Goal: Task Accomplishment & Management: Use online tool/utility

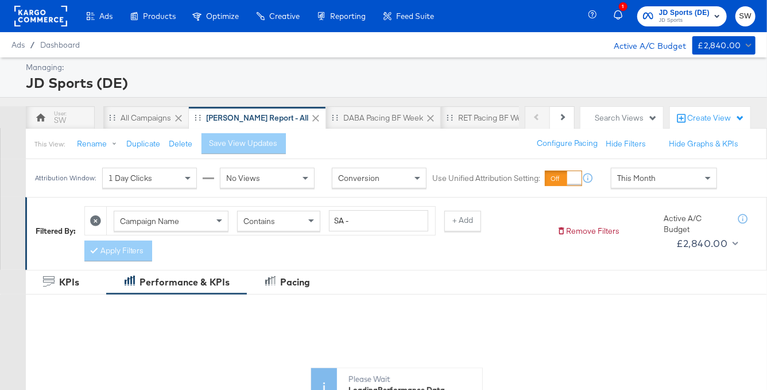
click at [685, 15] on span "JD Sports (DE)" at bounding box center [684, 13] width 51 height 12
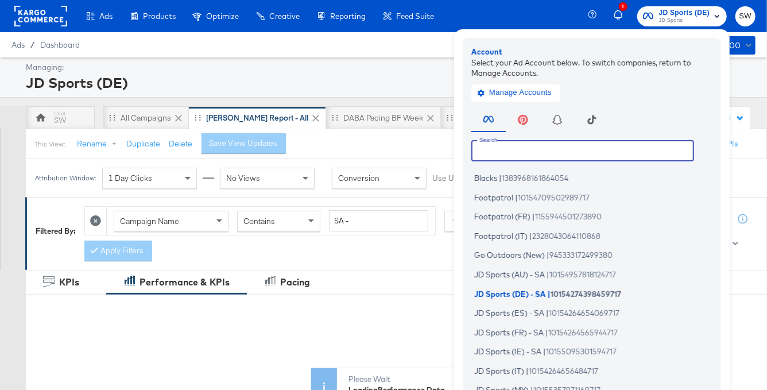
click at [526, 146] on input "text" at bounding box center [582, 150] width 223 height 21
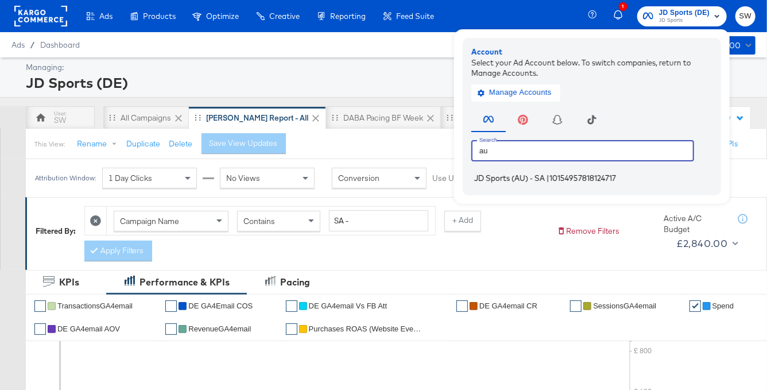
type input "au"
click at [525, 179] on span "JD Sports (AU) - SA" at bounding box center [509, 177] width 71 height 9
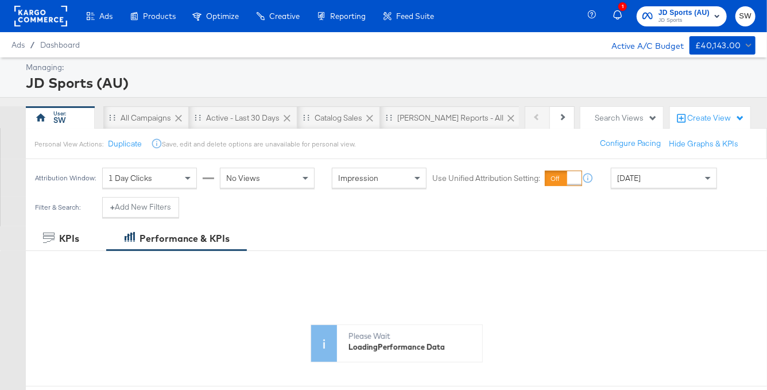
click at [437, 129] on div "Personal View Actions: Duplicate Save, edit and delete options are unavailable …" at bounding box center [396, 143] width 742 height 31
click at [437, 121] on div "SA - JD Reports - All" at bounding box center [450, 118] width 106 height 11
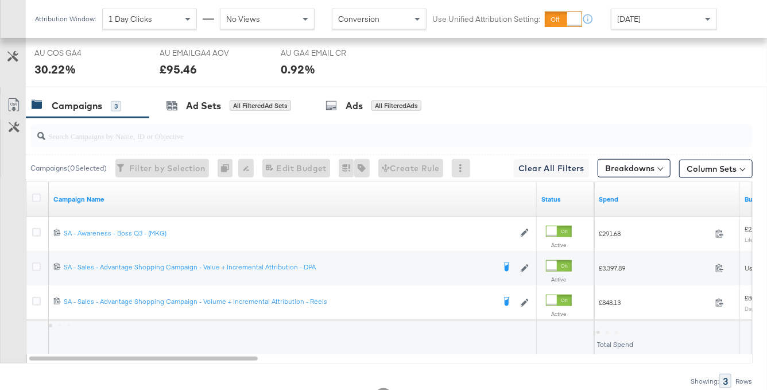
scroll to position [577, 0]
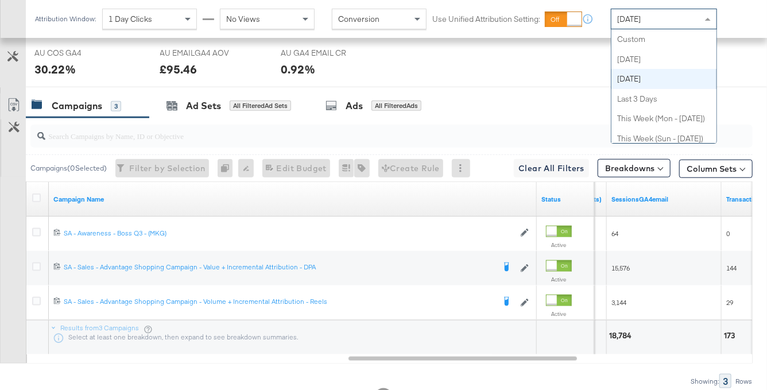
click at [641, 18] on span "[DATE]" at bounding box center [629, 19] width 24 height 10
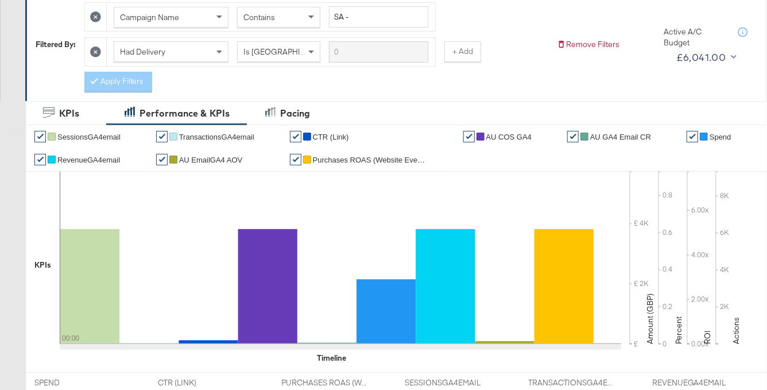
scroll to position [84, 0]
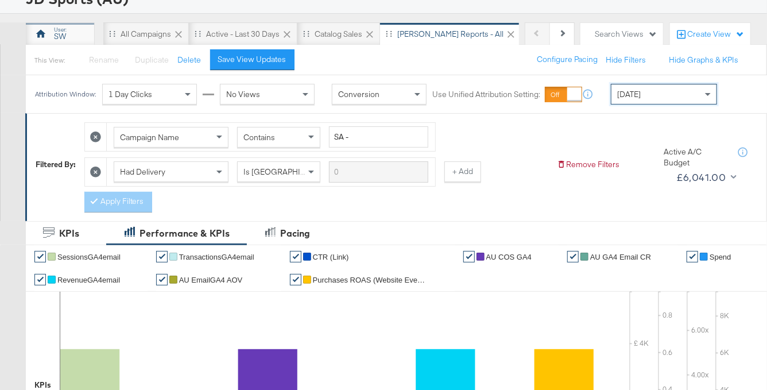
click at [63, 34] on div "SW" at bounding box center [60, 36] width 12 height 11
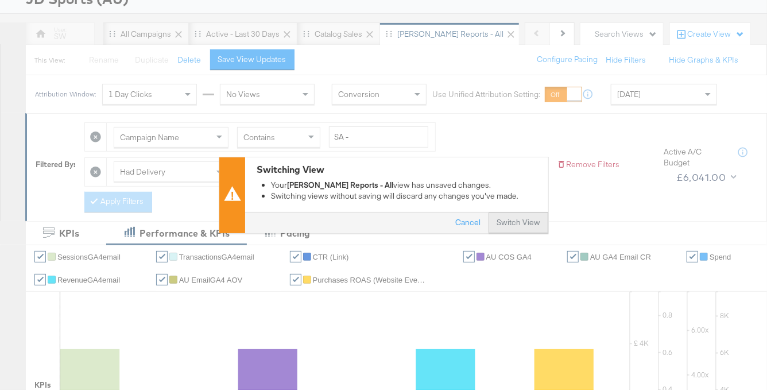
click at [495, 216] on button "Switch View" at bounding box center [518, 222] width 60 height 21
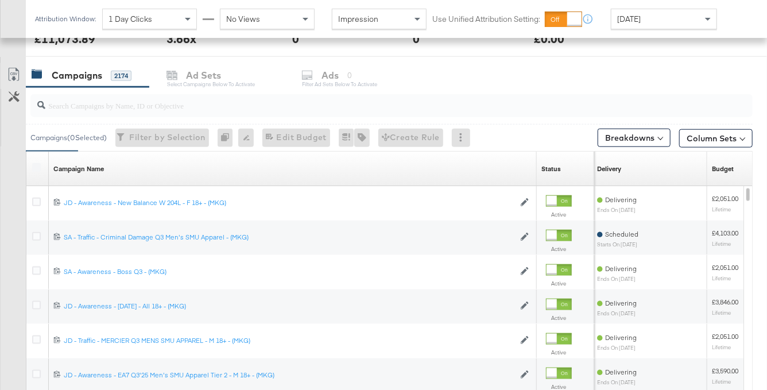
scroll to position [528, 0]
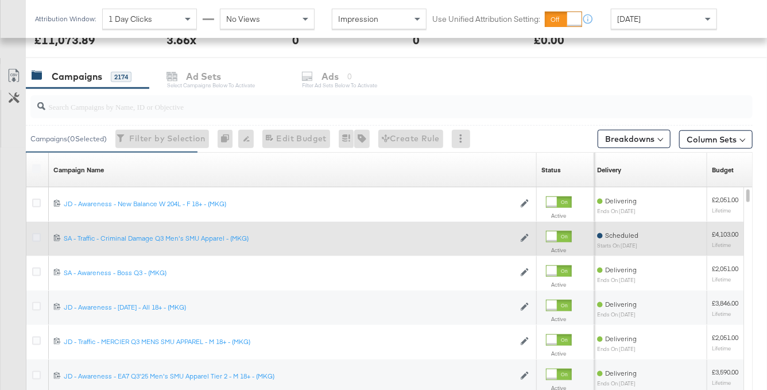
click at [36, 235] on icon at bounding box center [36, 237] width 9 height 9
click at [0, 0] on input "checkbox" at bounding box center [0, 0] width 0 height 0
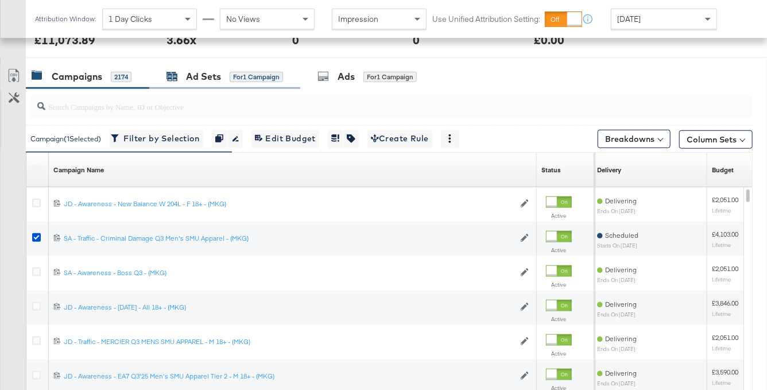
click at [230, 72] on div "for 1 Campaign" at bounding box center [256, 77] width 53 height 10
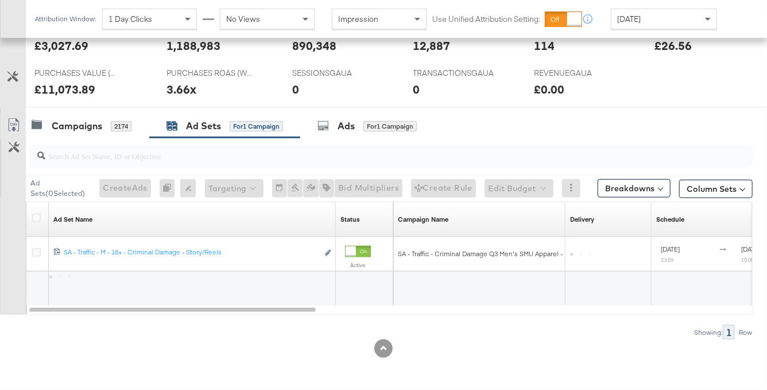
scroll to position [478, 0]
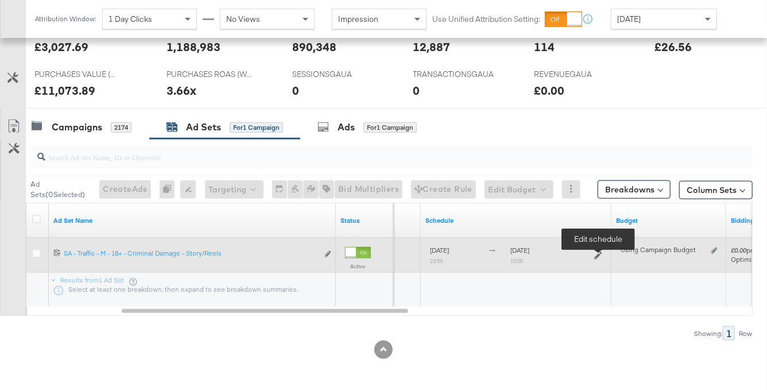
click at [595, 255] on icon at bounding box center [598, 255] width 8 height 8
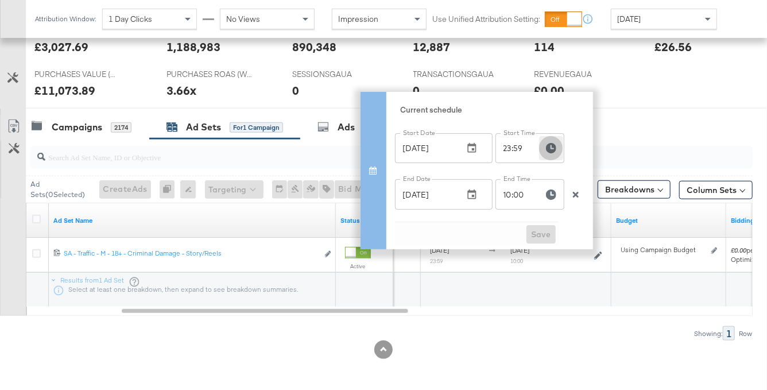
click at [547, 148] on icon "button" at bounding box center [551, 148] width 10 height 10
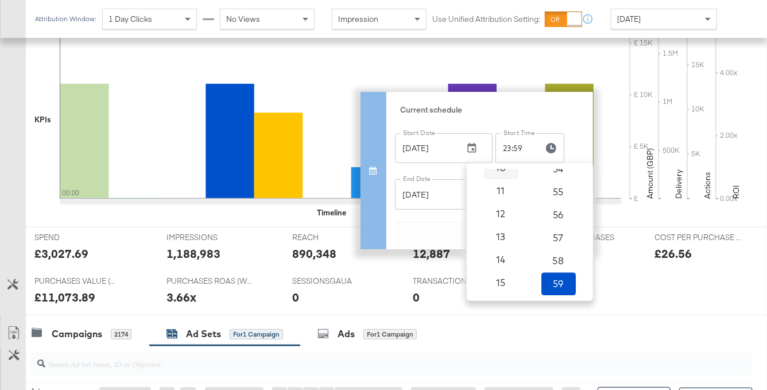
scroll to position [0, 0]
click at [501, 183] on span "09" at bounding box center [500, 180] width 25 height 16
click at [491, 196] on span "10" at bounding box center [500, 203] width 25 height 16
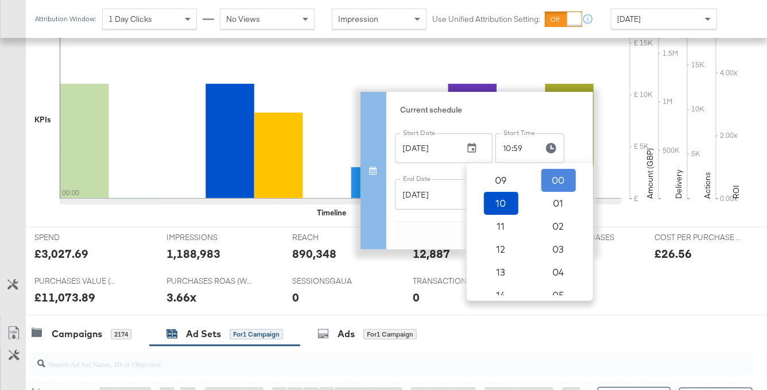
click at [559, 178] on span "00" at bounding box center [558, 180] width 25 height 16
type input "10:00"
click at [581, 143] on div "Current schedule Start Date Sep 01, 2025 Start Date Start Time 10:00 Start Time…" at bounding box center [489, 170] width 207 height 157
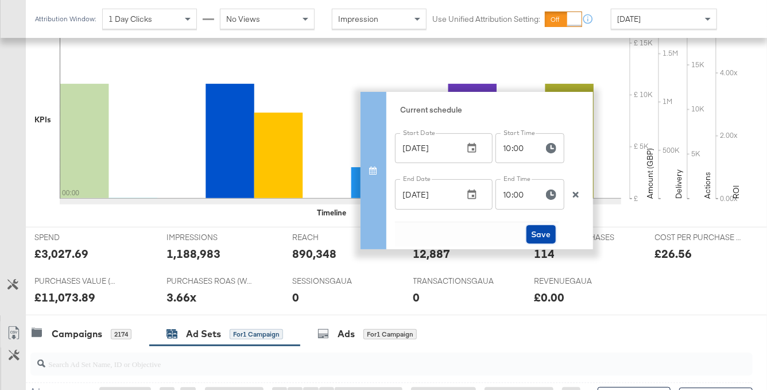
click at [538, 236] on span "Save" at bounding box center [541, 234] width 20 height 14
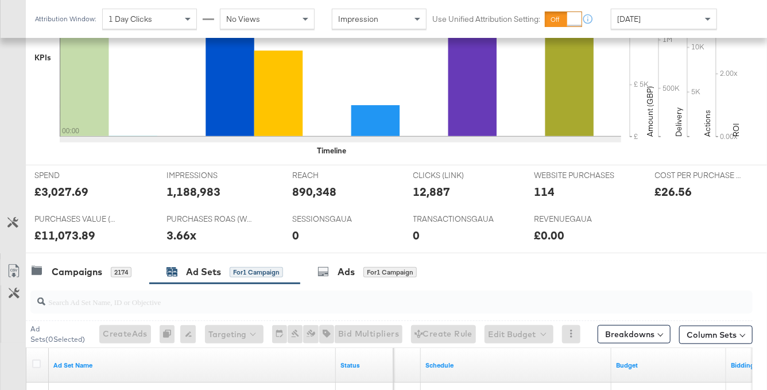
scroll to position [478, 0]
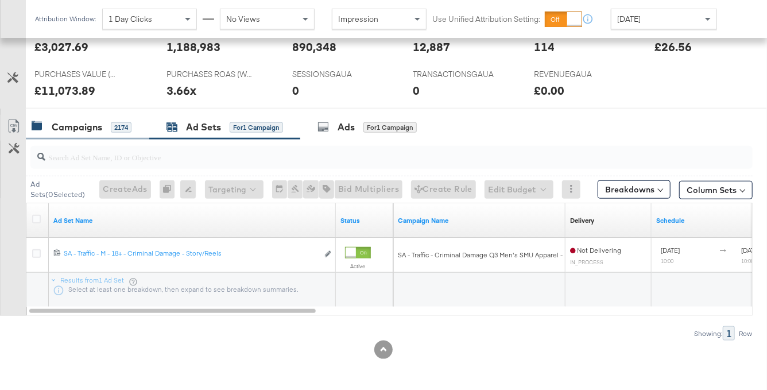
click at [90, 127] on div "Campaigns" at bounding box center [77, 127] width 51 height 13
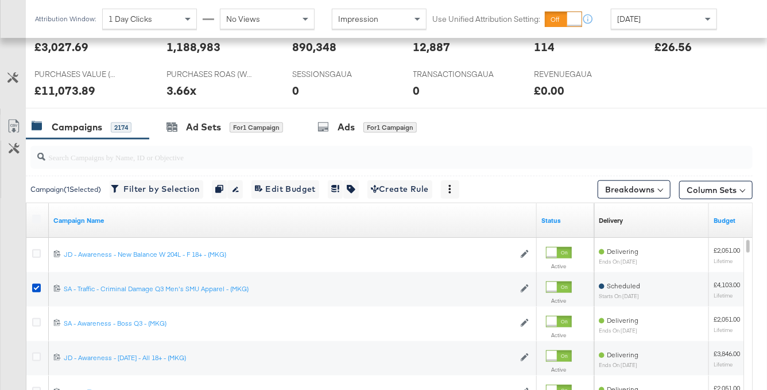
scroll to position [0, 0]
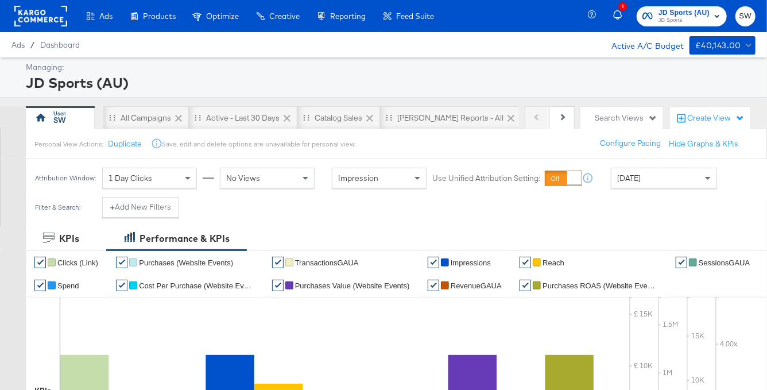
click at [703, 19] on span "JD Sports" at bounding box center [683, 20] width 51 height 9
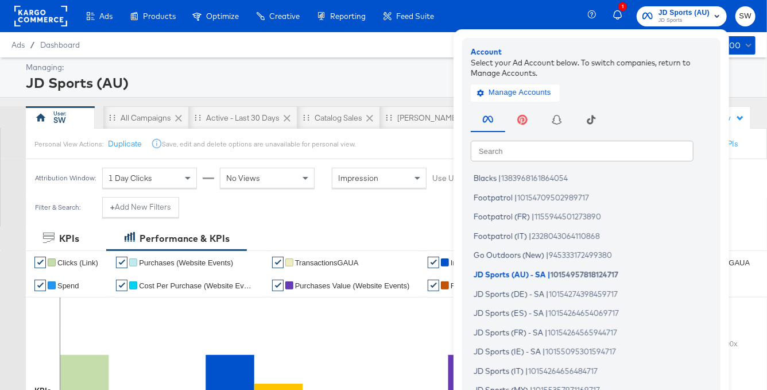
click at [559, 146] on input "text" at bounding box center [582, 150] width 223 height 21
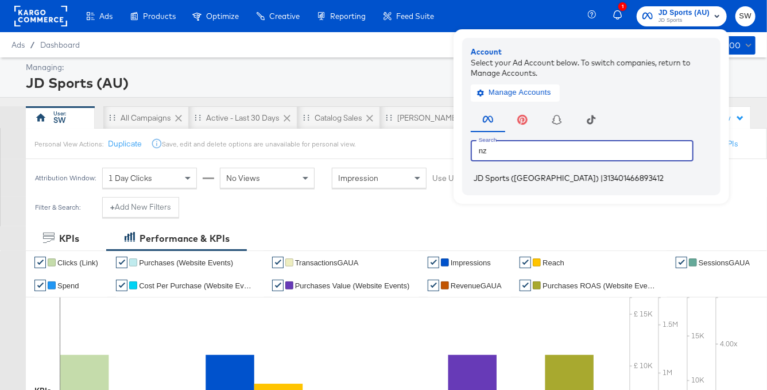
type input "nz"
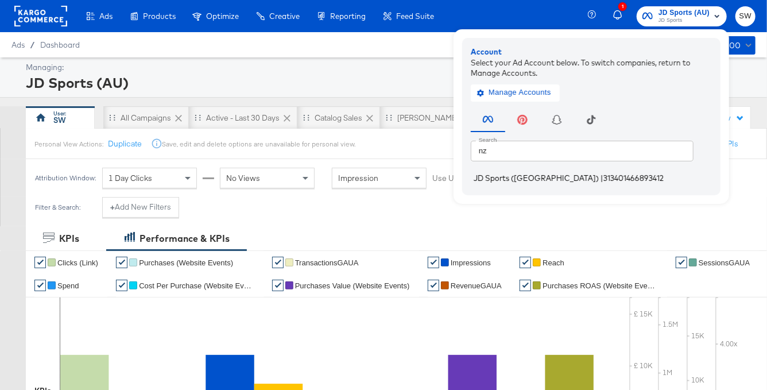
click at [603, 176] on span "313401466893412" at bounding box center [633, 177] width 60 height 9
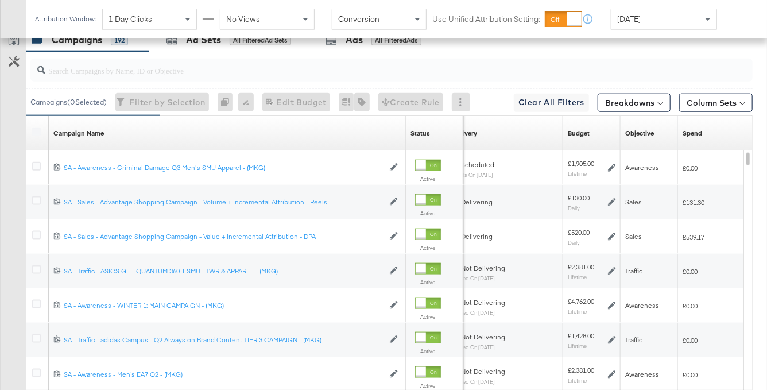
scroll to position [610, 0]
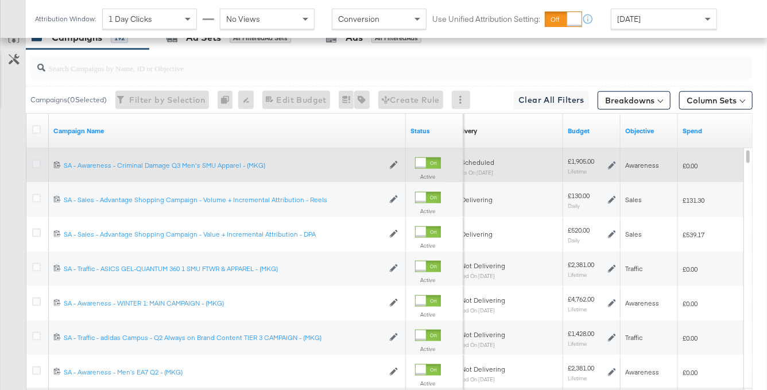
click at [36, 162] on icon at bounding box center [36, 164] width 9 height 9
click at [0, 0] on input "checkbox" at bounding box center [0, 0] width 0 height 0
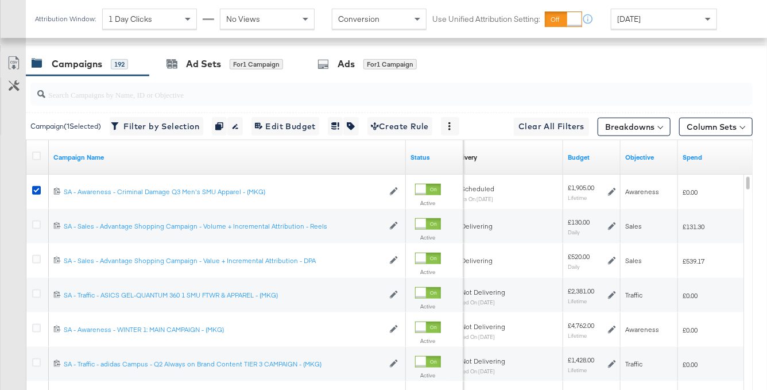
scroll to position [543, 0]
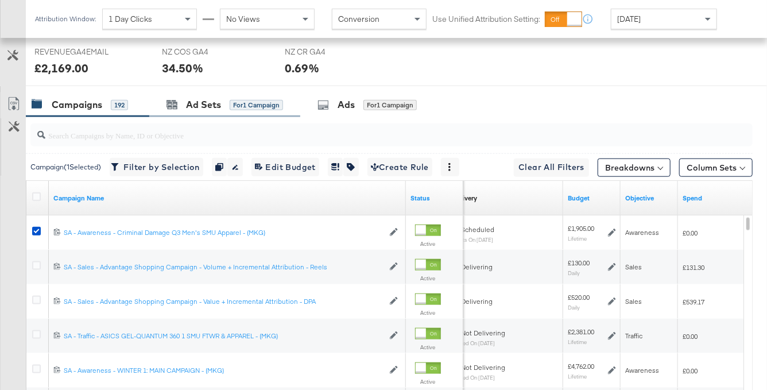
click at [205, 96] on div "Ad Sets for 1 Campaign" at bounding box center [224, 104] width 151 height 25
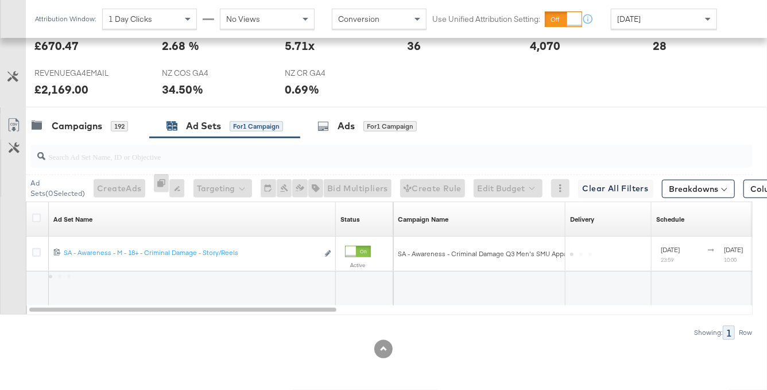
scroll to position [521, 0]
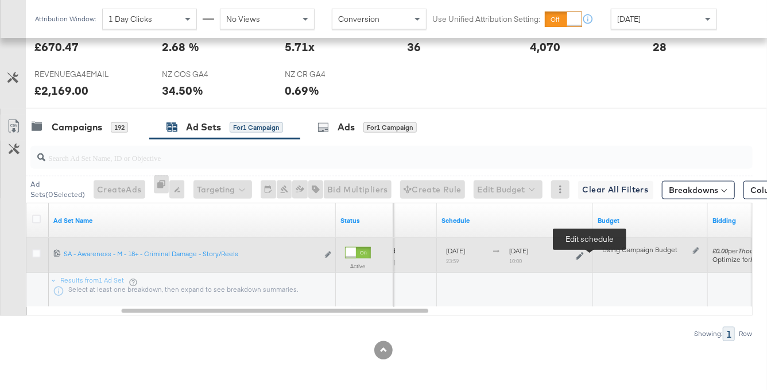
click at [584, 255] on icon at bounding box center [580, 256] width 8 height 8
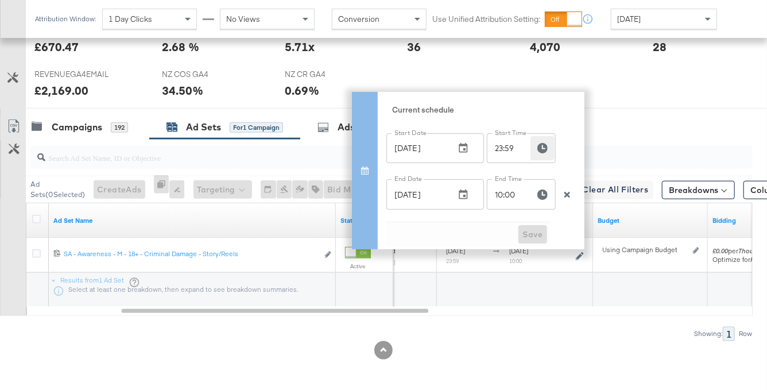
click at [538, 148] on icon "button" at bounding box center [542, 148] width 10 height 10
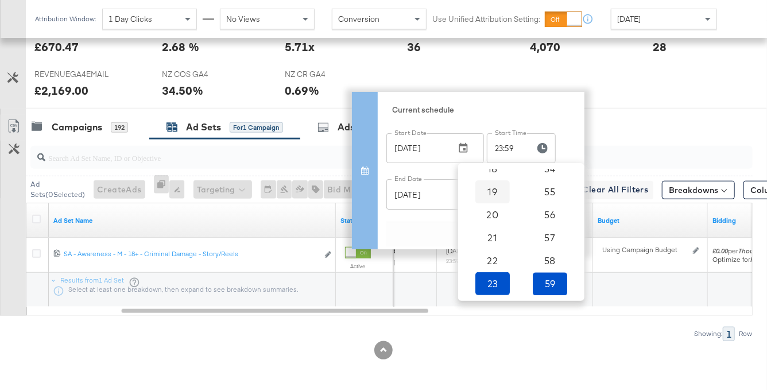
scroll to position [0, 0]
click at [492, 197] on span "10" at bounding box center [492, 203] width 25 height 16
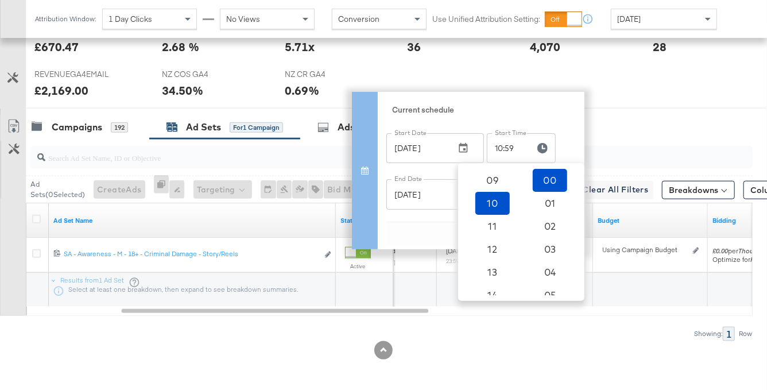
click at [549, 180] on span "00" at bounding box center [549, 180] width 25 height 16
type input "10:00"
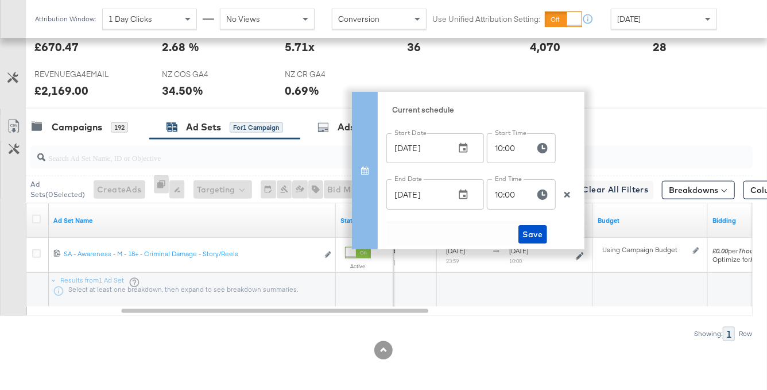
click at [571, 148] on div "Current schedule Start Date [DATE] Start Date Start Time 10:00 Start Time End D…" at bounding box center [481, 170] width 207 height 157
click at [534, 234] on span "Save" at bounding box center [533, 234] width 20 height 14
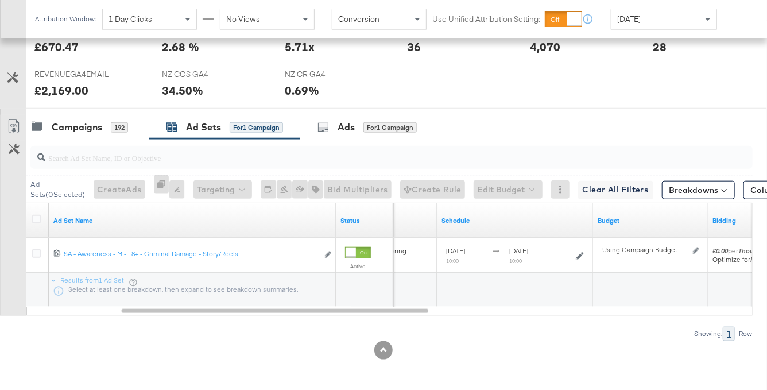
scroll to position [74, 0]
